Goal: Task Accomplishment & Management: Manage account settings

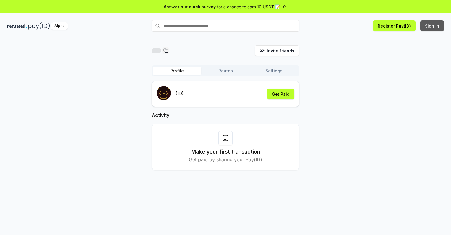
click at [433, 26] on button "Sign In" at bounding box center [433, 25] width 24 height 11
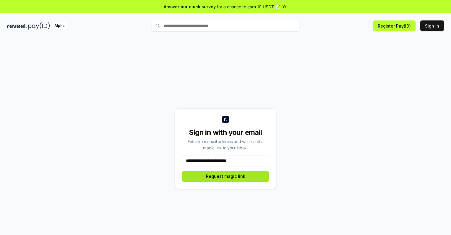
type input "**********"
click at [226, 176] on button "Request magic link" at bounding box center [225, 176] width 87 height 11
